Goal: Complete application form

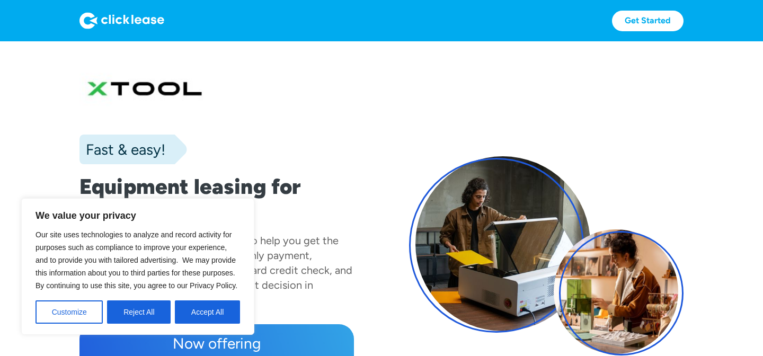
click at [203, 314] on button "Accept All" at bounding box center [207, 312] width 65 height 23
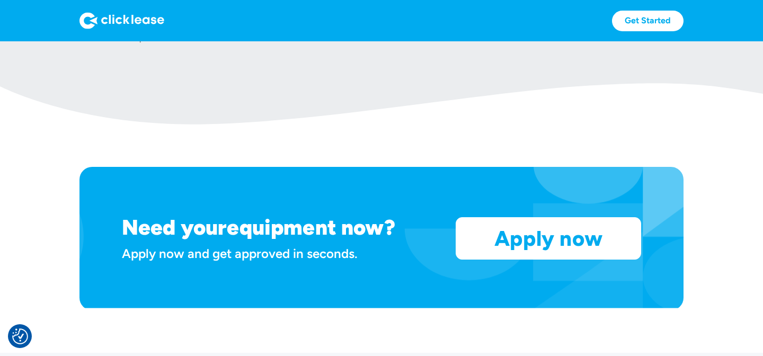
scroll to position [817, 0]
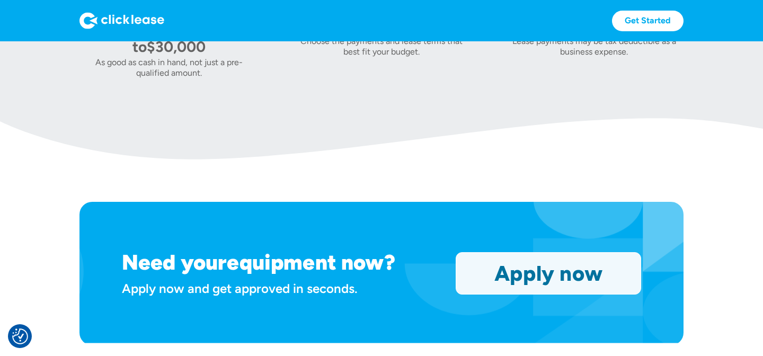
click at [528, 283] on link "Apply now" at bounding box center [548, 273] width 184 height 41
